Goal: Transaction & Acquisition: Purchase product/service

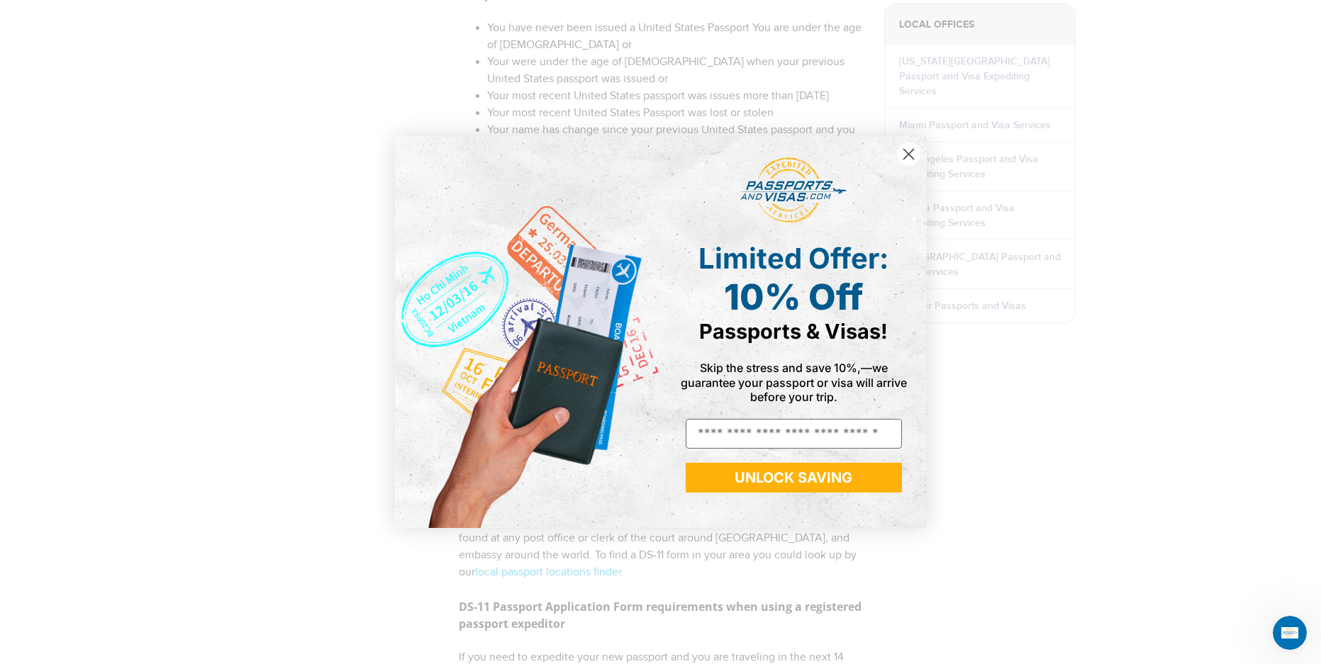
scroll to position [638, 0]
click at [911, 162] on circle "Close dialog" at bounding box center [907, 154] width 23 height 23
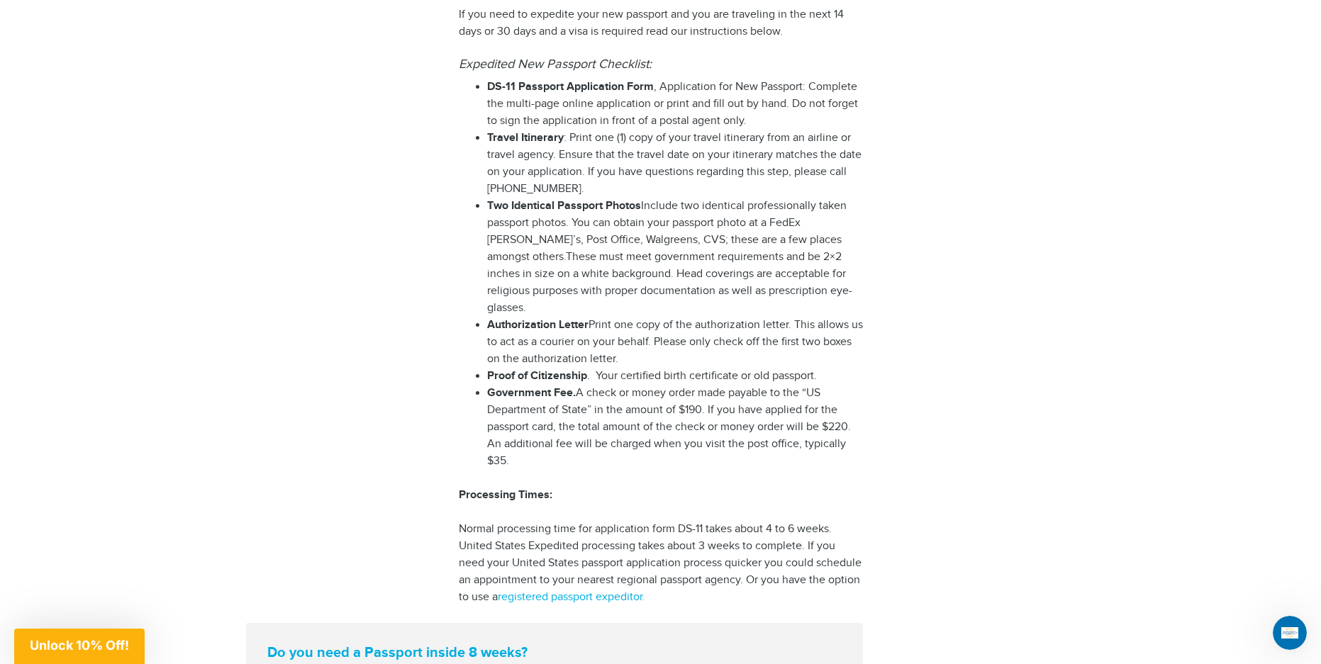
scroll to position [1418, 0]
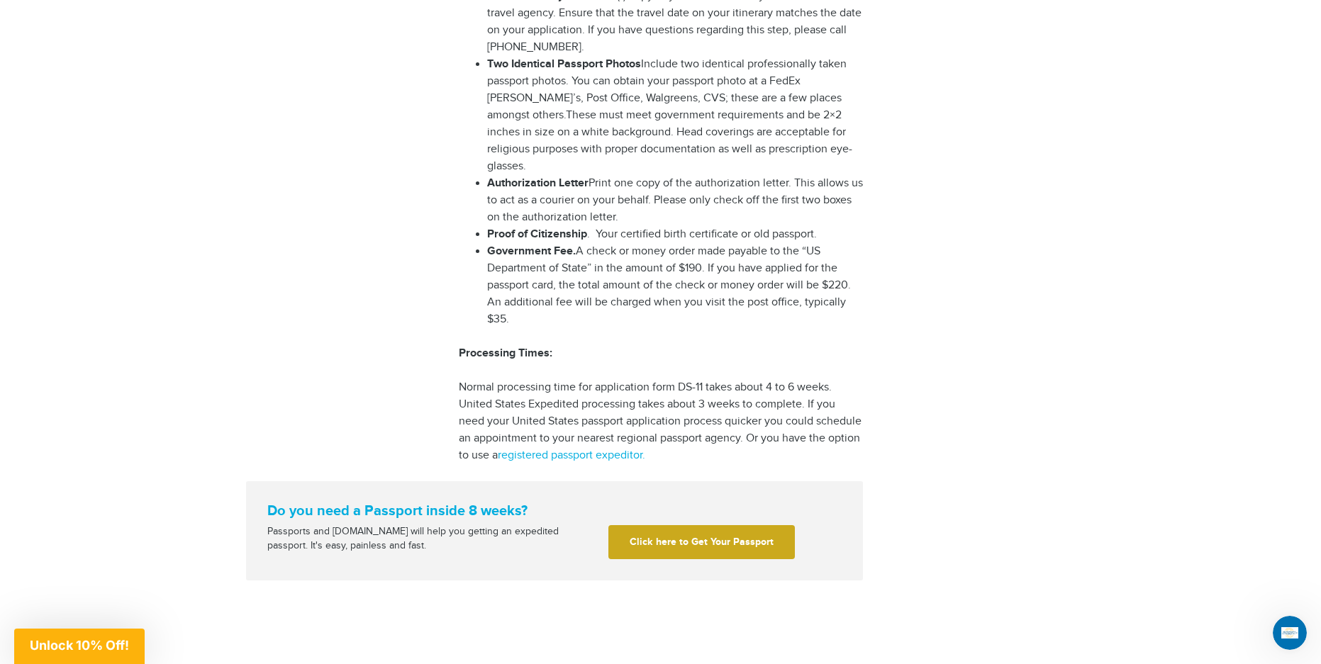
click at [662, 525] on link "Click here to Get Your Passport" at bounding box center [701, 542] width 187 height 34
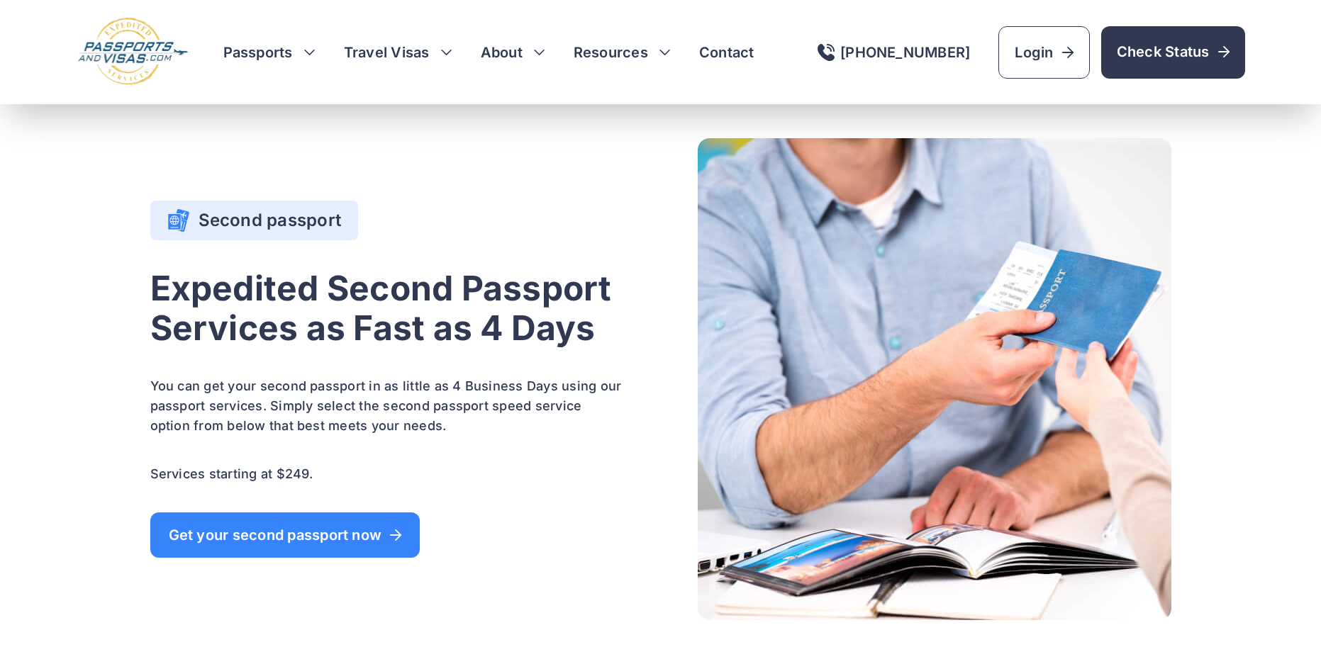
scroll to position [2624, 0]
click at [310, 226] on h4 "Second passport" at bounding box center [254, 219] width 174 height 23
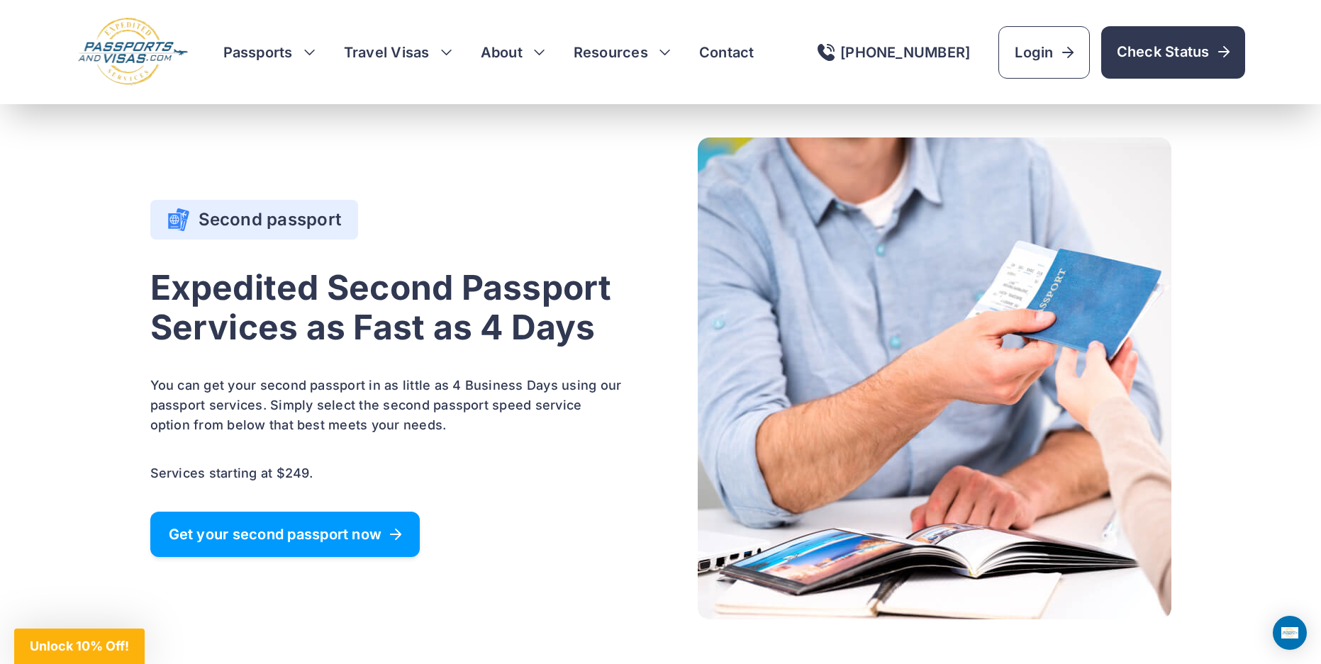
click at [286, 530] on span "Get your second passport now" at bounding box center [285, 535] width 233 height 14
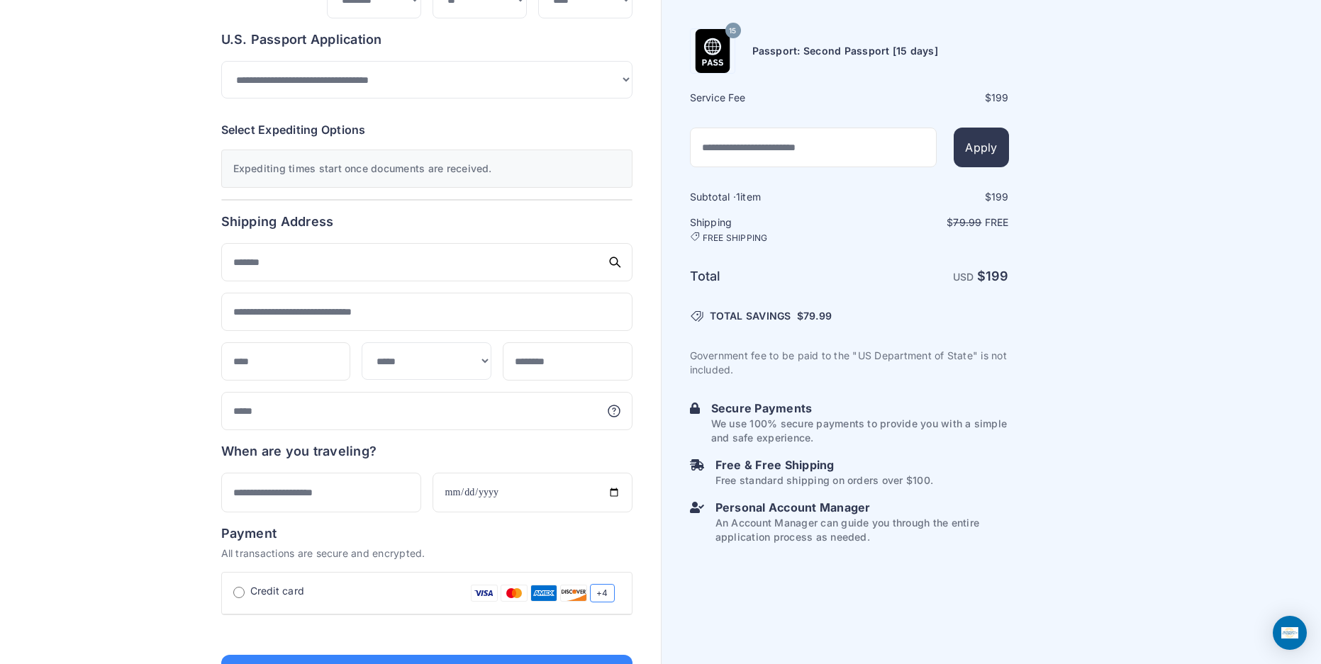
scroll to position [299, 0]
